Goal: Obtain resource: Obtain resource

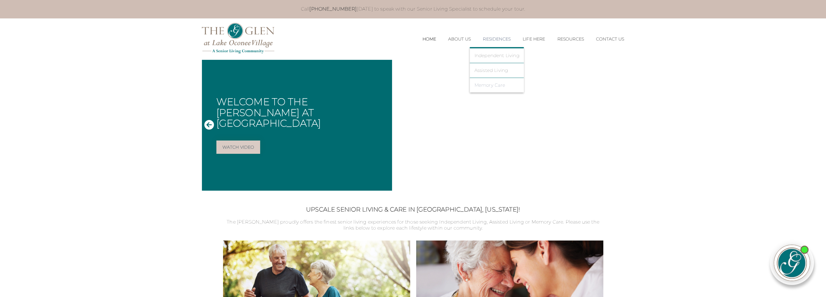
click at [488, 84] on link "Memory Care" at bounding box center [496, 84] width 45 height 5
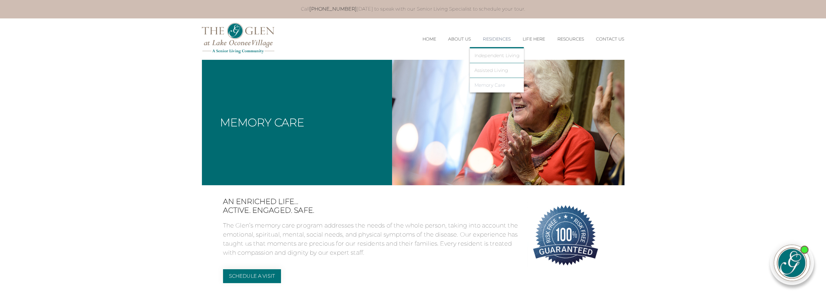
click at [497, 86] on link "Memory Care" at bounding box center [496, 84] width 45 height 5
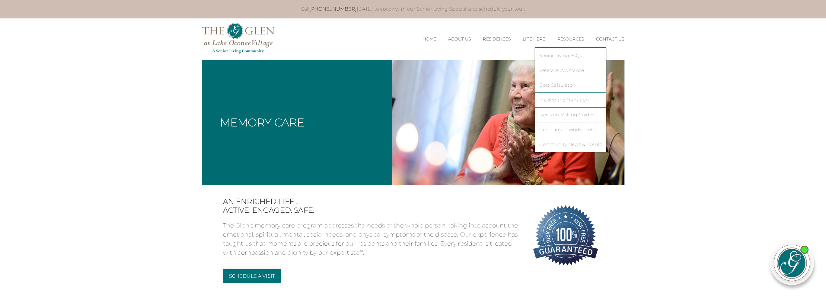
click at [565, 98] on link "Making the Transition" at bounding box center [570, 99] width 62 height 5
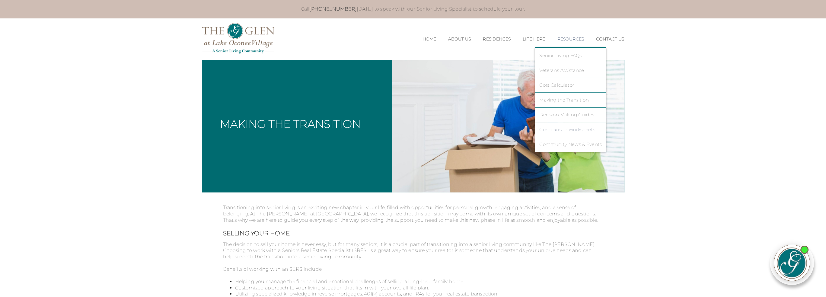
click at [581, 128] on link "Comparison Worksheets" at bounding box center [570, 129] width 62 height 5
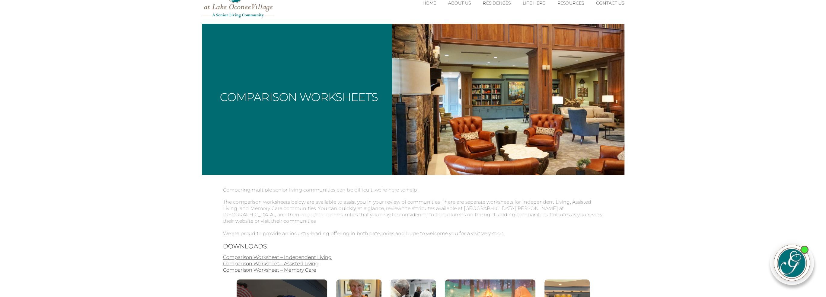
scroll to position [91, 0]
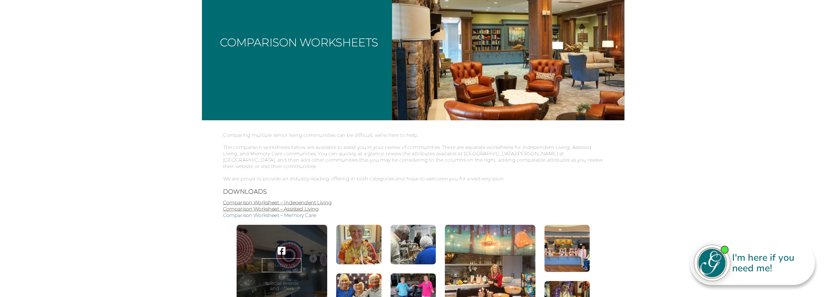
click at [314, 215] on link "Comparison Worksheet – Memory Care" at bounding box center [269, 215] width 93 height 6
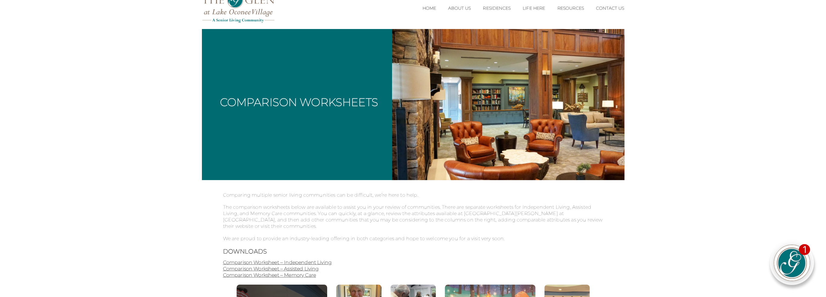
scroll to position [0, 0]
